Goal: Find contact information

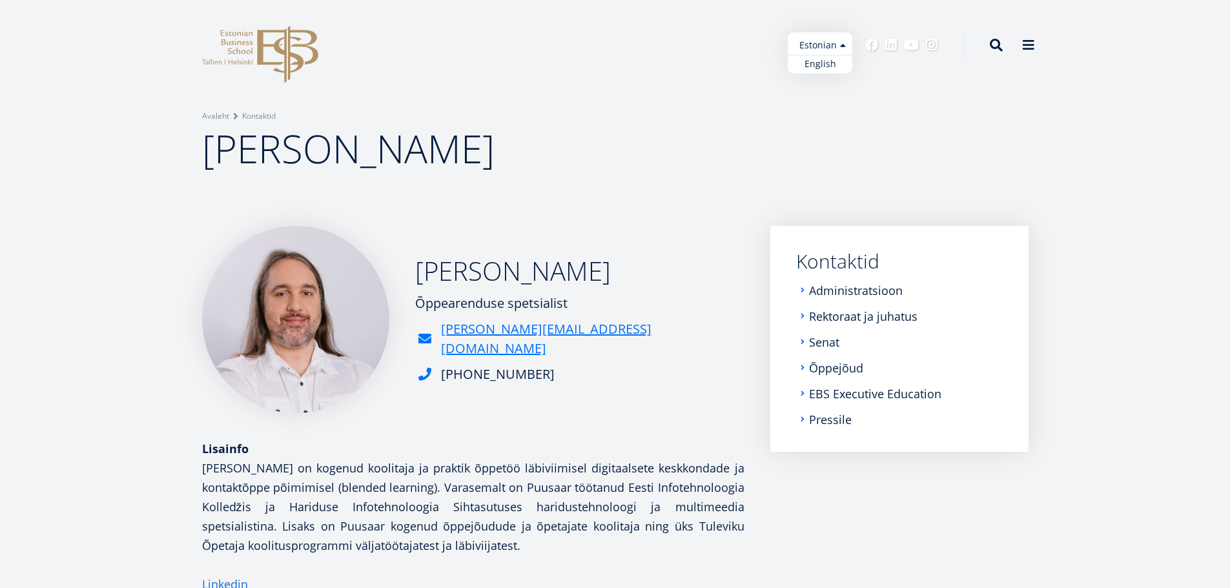
click at [846, 41] on ul "Estonian English" at bounding box center [820, 52] width 65 height 41
click at [829, 62] on link "English" at bounding box center [820, 64] width 65 height 19
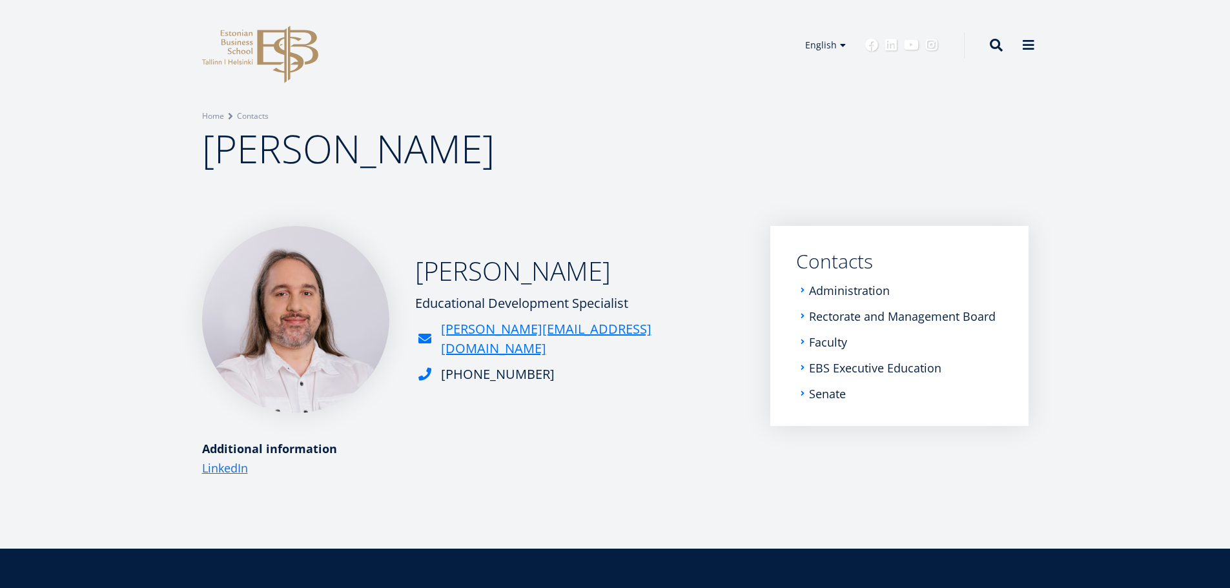
drag, startPoint x: 658, startPoint y: 310, endPoint x: 417, endPoint y: 314, distance: 240.9
click at [417, 314] on div "[PERSON_NAME] Educational Development Specialist [PERSON_NAME][EMAIL_ADDRESS][D…" at bounding box center [473, 319] width 542 height 187
copy div "Educational Development Specialist"
